Goal: Transaction & Acquisition: Purchase product/service

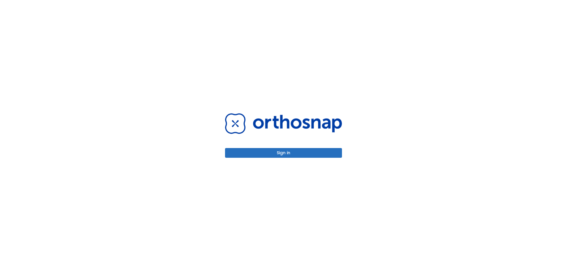
click at [284, 157] on button "Sign in" at bounding box center [283, 153] width 117 height 10
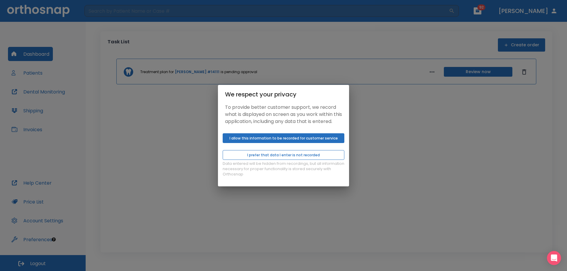
click at [292, 158] on button "I prefer that data I enter is not recorded" at bounding box center [284, 155] width 122 height 10
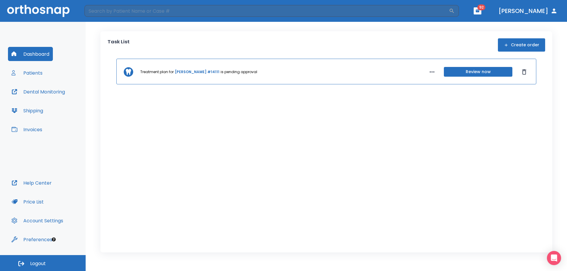
click at [39, 132] on div "We respect your privacy To provide better customer support, we record what is d…" at bounding box center [283, 135] width 567 height 271
click at [38, 130] on div "We respect your privacy To provide better customer support, we record what is d…" at bounding box center [283, 135] width 567 height 271
click at [37, 128] on div "We respect your privacy To provide better customer support, we record what is d…" at bounding box center [283, 135] width 567 height 271
click at [38, 128] on div "We respect your privacy To provide better customer support, we record what is d…" at bounding box center [283, 135] width 567 height 271
click at [509, 257] on div "We respect your privacy To provide better customer support, we record what is d…" at bounding box center [283, 135] width 567 height 271
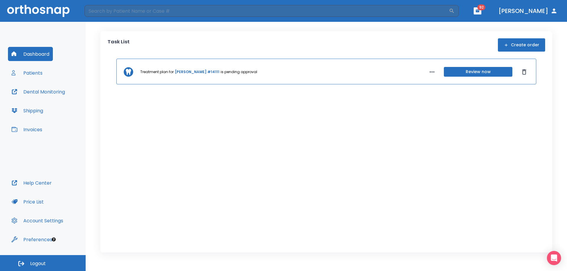
click at [509, 256] on div "We respect your privacy To provide better customer support, we record what is d…" at bounding box center [283, 135] width 567 height 271
click at [70, 124] on div "We respect your privacy To provide better customer support, we record what is d…" at bounding box center [283, 135] width 567 height 271
click at [50, 97] on div "We respect your privacy To provide better customer support, we record what is d…" at bounding box center [283, 135] width 567 height 271
click at [53, 91] on div "We respect your privacy To provide better customer support, we record what is d…" at bounding box center [283, 135] width 567 height 271
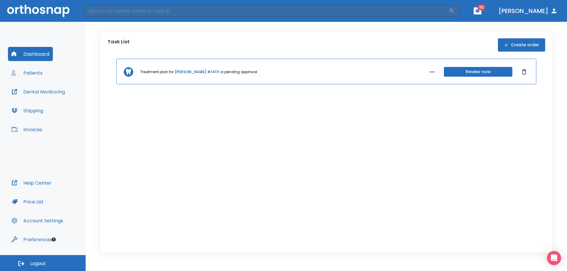
click at [53, 91] on div "We respect your privacy To provide better customer support, we record what is d…" at bounding box center [283, 135] width 567 height 271
click at [487, 9] on div "We respect your privacy To provide better customer support, we record what is d…" at bounding box center [283, 135] width 567 height 271
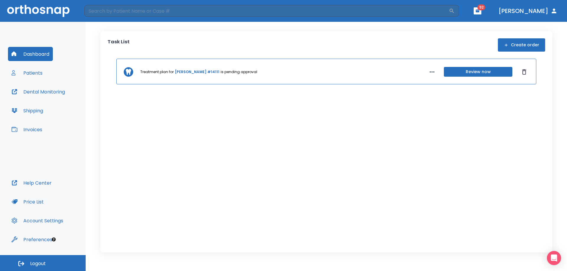
click at [487, 9] on div "We respect your privacy To provide better customer support, we record what is d…" at bounding box center [283, 135] width 567 height 271
click at [434, 73] on icon "button" at bounding box center [431, 71] width 7 height 7
drag, startPoint x: 445, startPoint y: 83, endPoint x: 450, endPoint y: 86, distance: 6.1
click at [445, 83] on span "Remind me later" at bounding box center [457, 83] width 30 height 5
click at [492, 88] on p "[DATE]" at bounding box center [493, 88] width 12 height 5
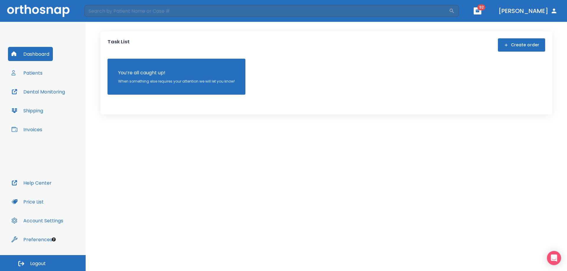
click at [47, 128] on div "Dashboard Patients Dental Monitoring Shipping Invoices" at bounding box center [43, 111] width 70 height 129
click at [39, 129] on button "Invoices" at bounding box center [27, 129] width 38 height 14
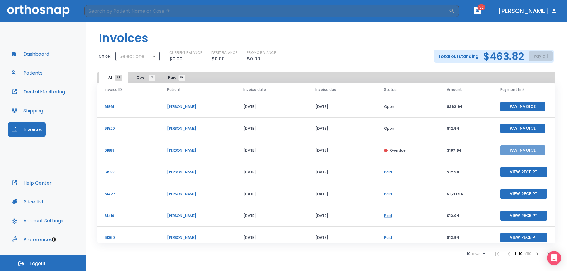
click at [515, 149] on button "Pay Invoice" at bounding box center [522, 150] width 45 height 10
click at [506, 127] on button "Pay Invoice" at bounding box center [522, 129] width 45 height 10
click at [524, 106] on button "Pay Invoice" at bounding box center [522, 107] width 45 height 10
